Goal: Task Accomplishment & Management: Manage account settings

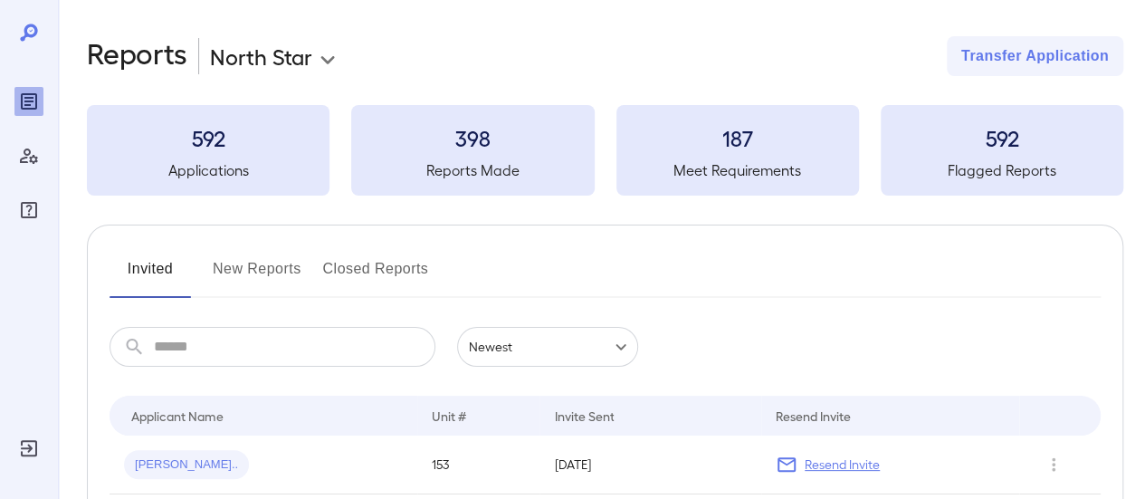
click at [247, 269] on button "New Reports" at bounding box center [257, 275] width 89 height 43
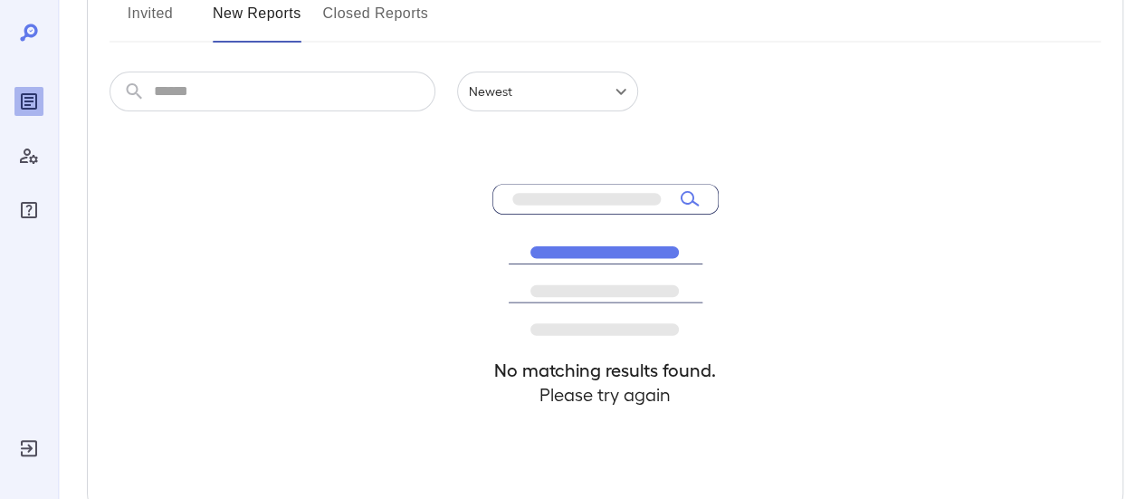
scroll to position [271, 0]
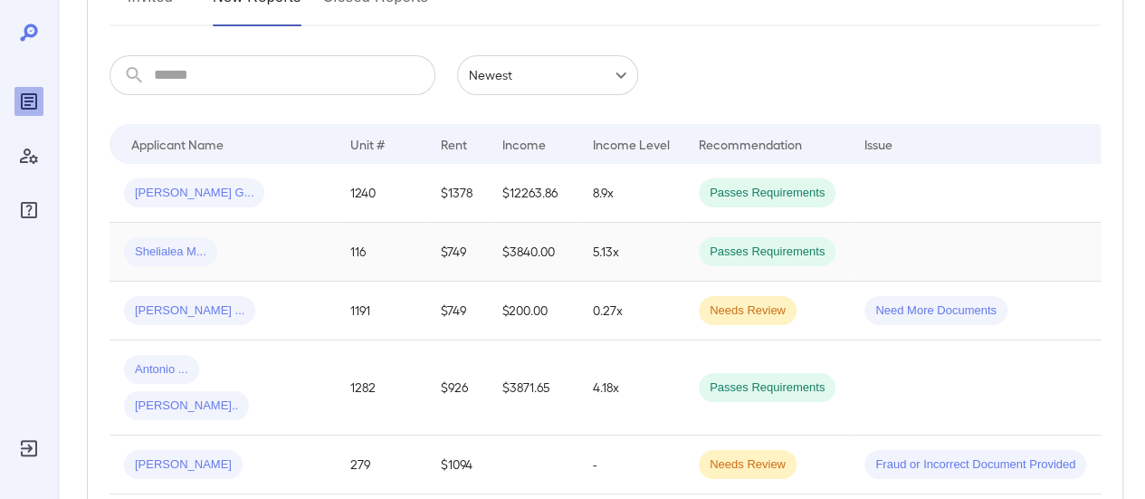
click at [266, 250] on div "Shelialea M..." at bounding box center [222, 251] width 197 height 29
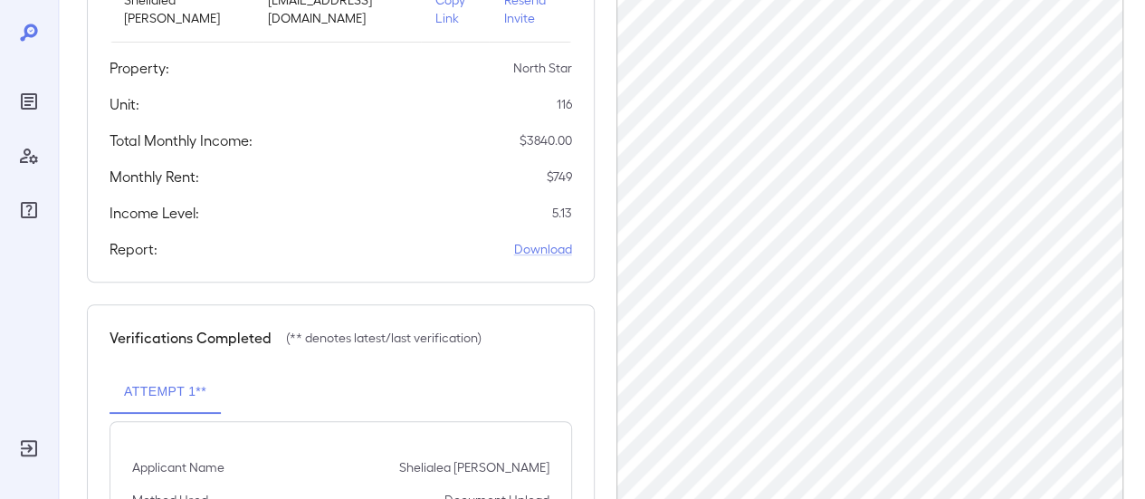
scroll to position [362, 0]
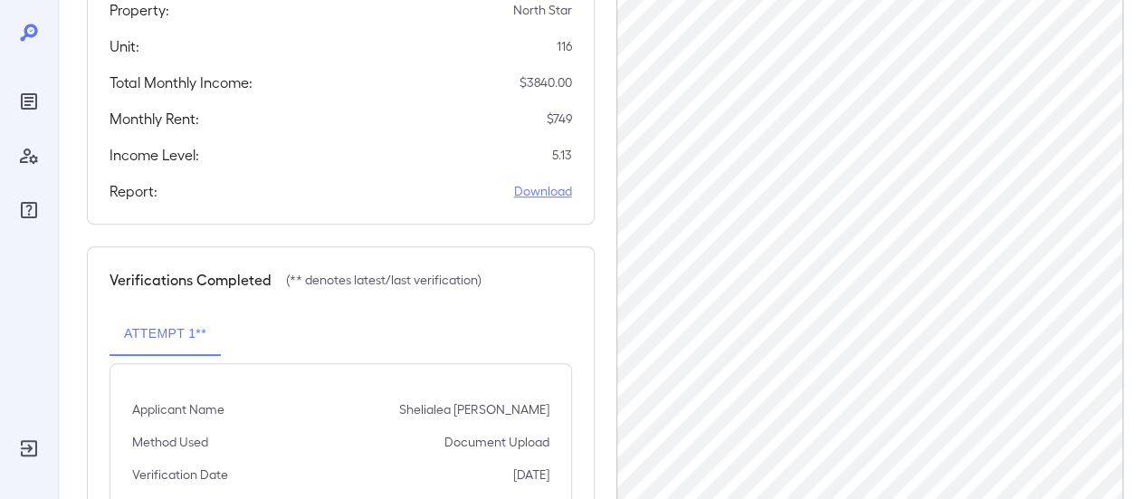
click at [538, 195] on link "Download" at bounding box center [543, 191] width 58 height 18
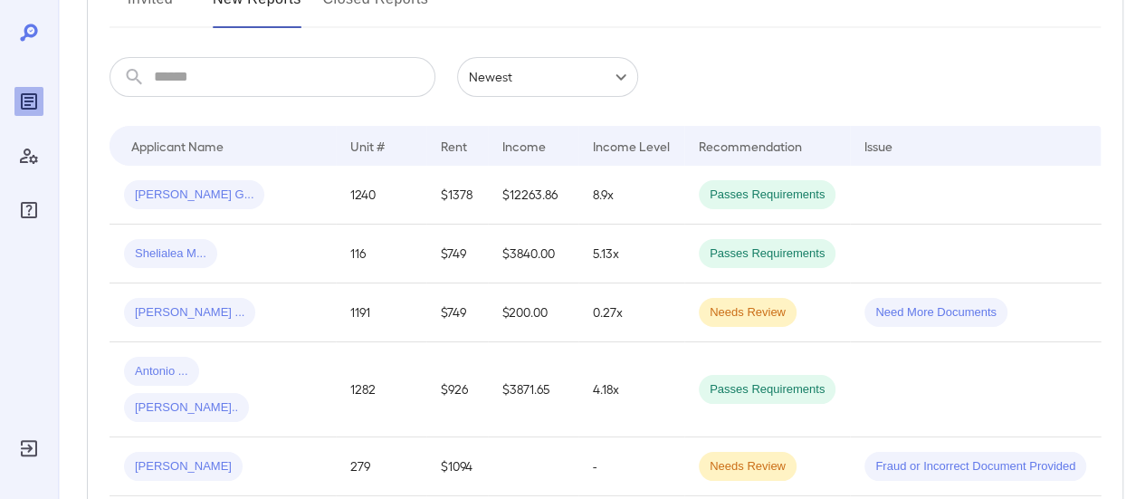
scroll to position [181, 0]
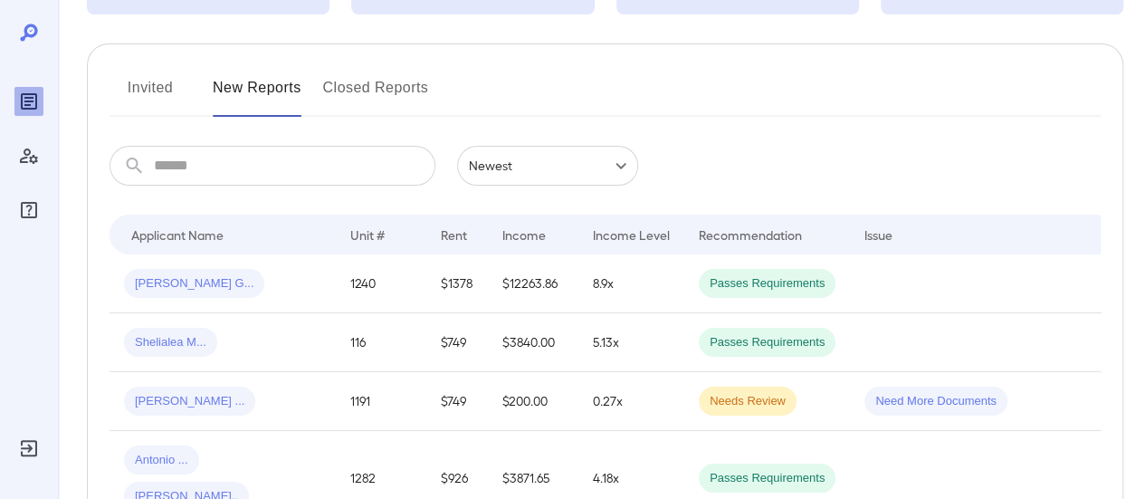
click at [135, 75] on button "Invited" at bounding box center [150, 94] width 81 height 43
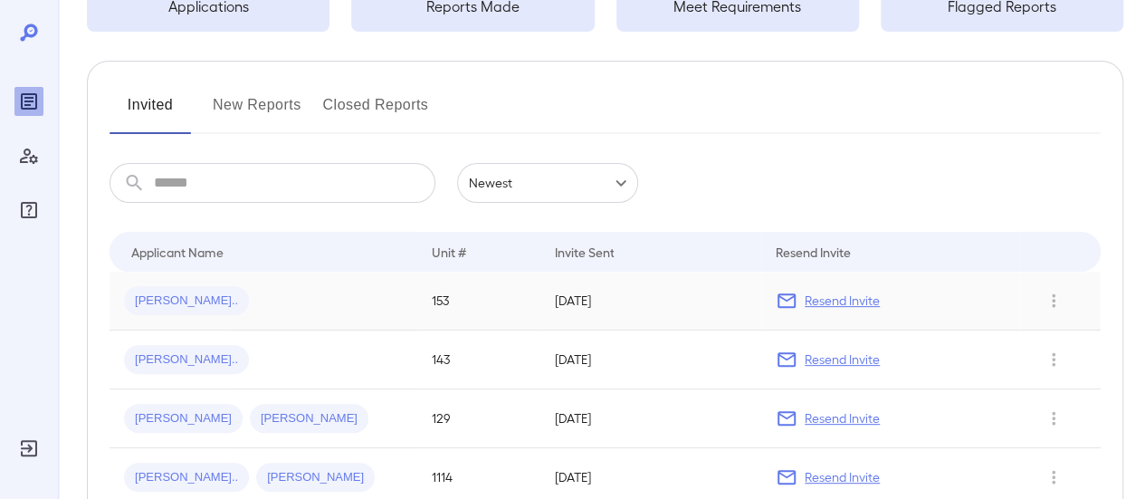
scroll to position [181, 0]
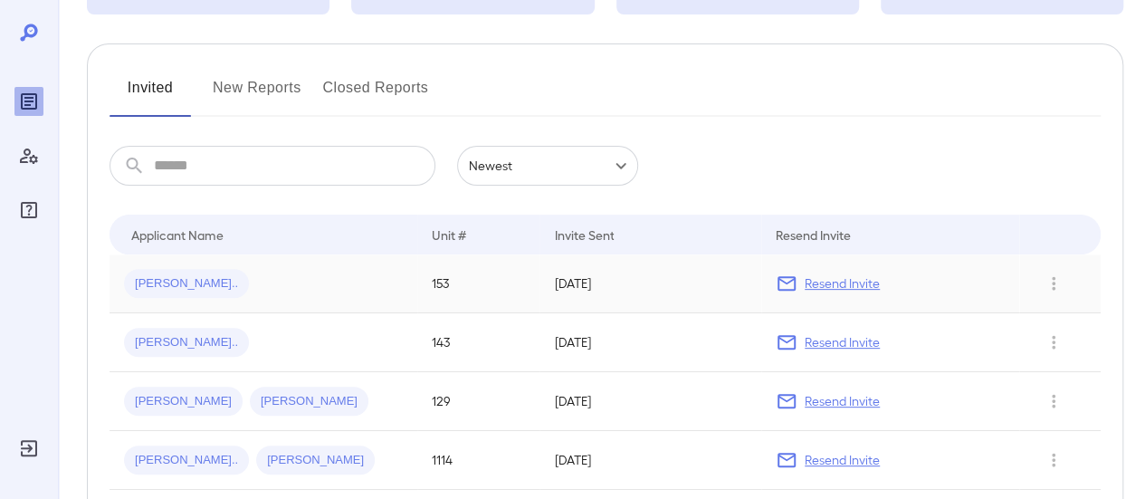
click at [333, 298] on td "[PERSON_NAME].." at bounding box center [264, 283] width 308 height 59
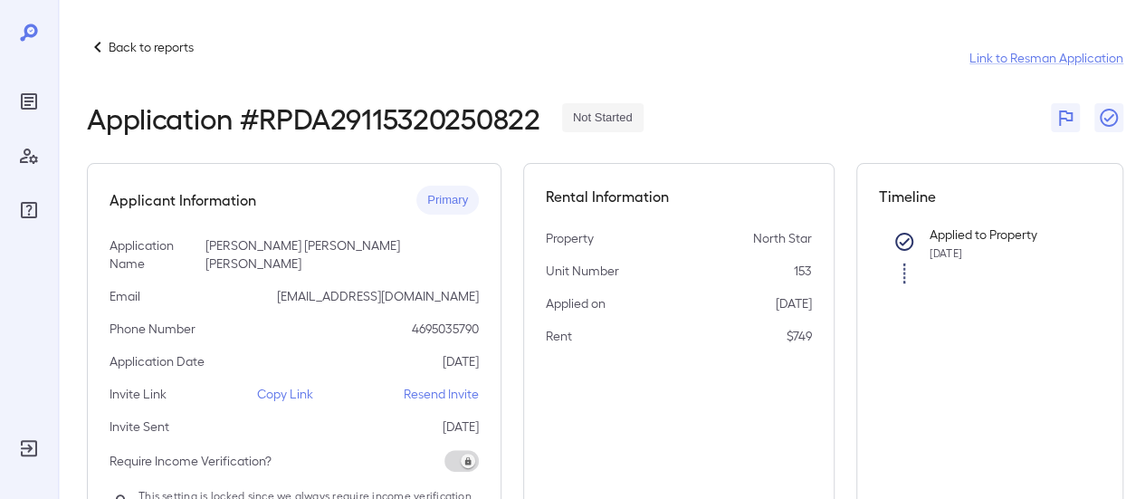
click at [290, 385] on p "Copy Link" at bounding box center [285, 394] width 56 height 18
click at [151, 52] on p "Back to reports" at bounding box center [151, 47] width 85 height 18
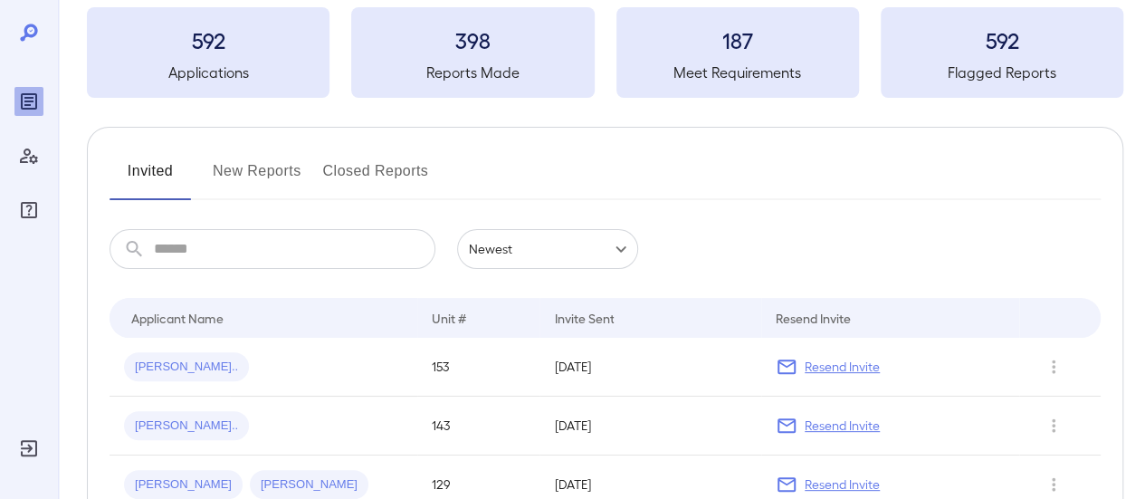
scroll to position [181, 0]
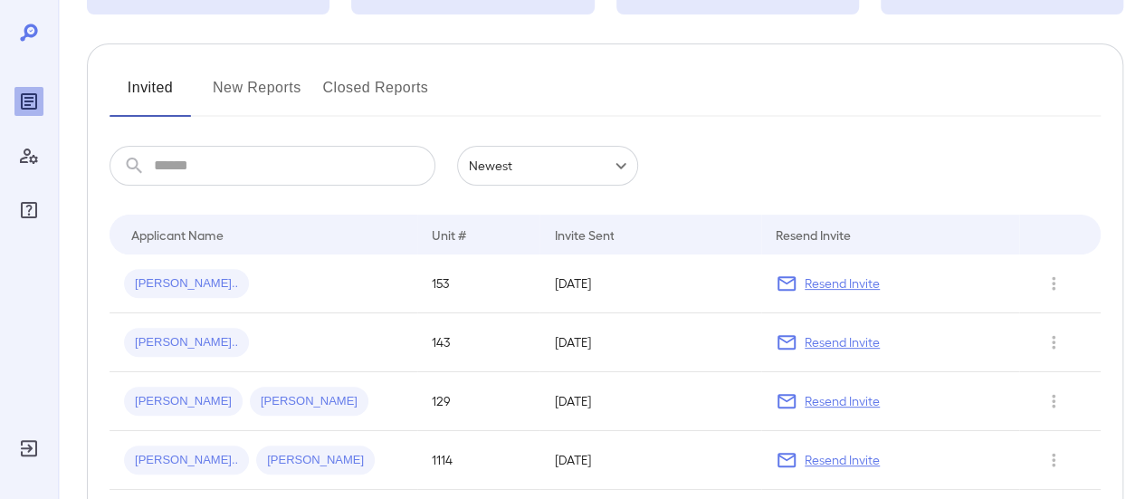
click at [245, 88] on button "New Reports" at bounding box center [257, 94] width 89 height 43
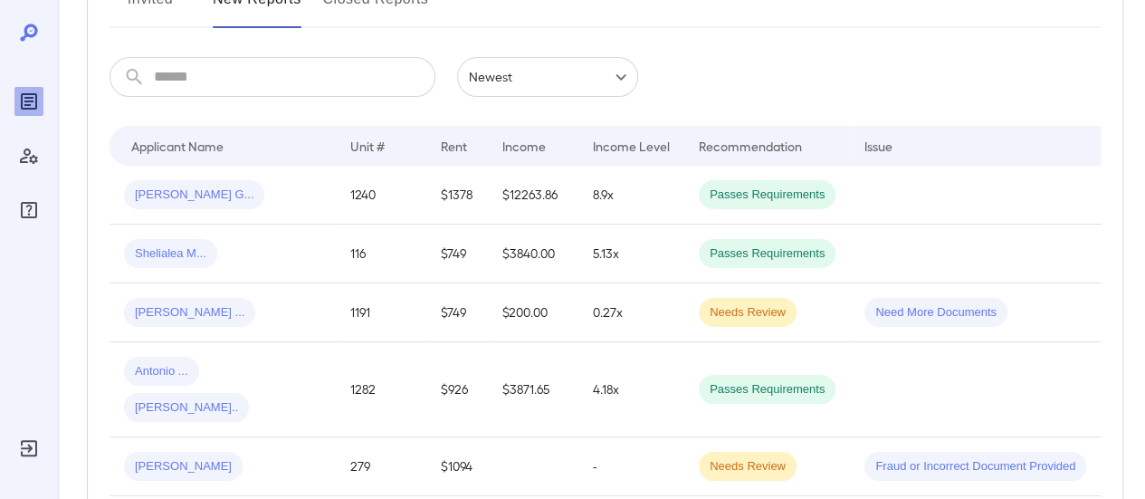
scroll to position [271, 0]
